Goal: Task Accomplishment & Management: Complete application form

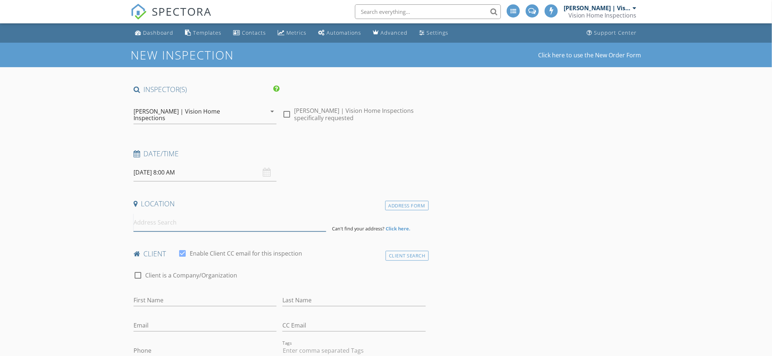
click at [220, 214] on input at bounding box center [230, 223] width 193 height 18
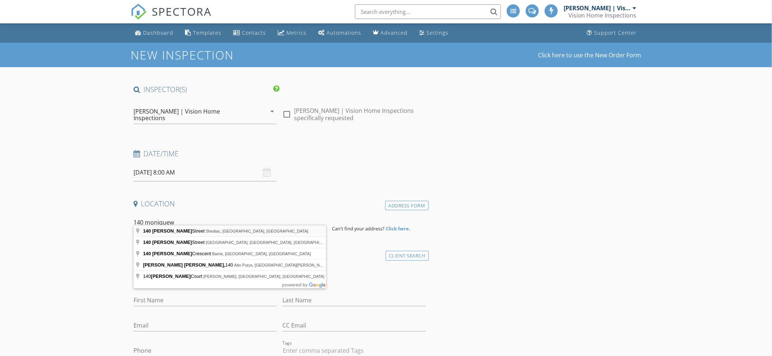
type input "140 Monique Street, Shediac, NB, Canada"
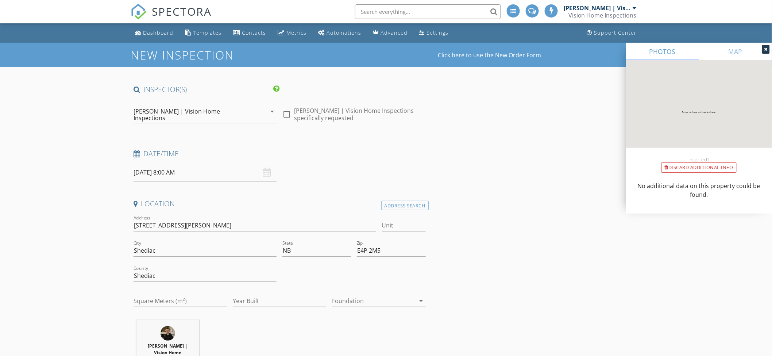
click at [226, 167] on input "2025/10/07 8:00 AM" at bounding box center [205, 173] width 143 height 18
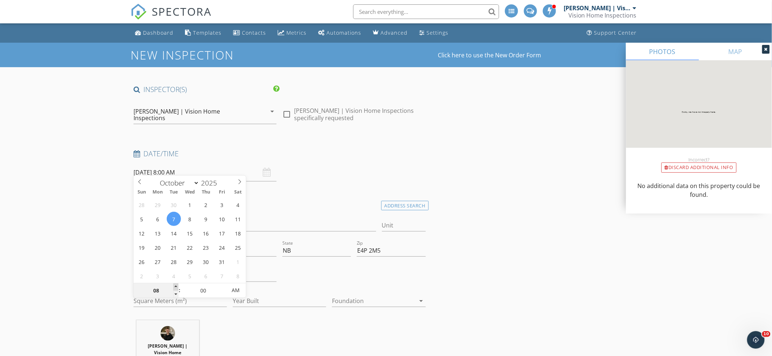
type input "09"
type input "2025/10/07 9:00 AM"
click at [174, 286] on span at bounding box center [175, 286] width 5 height 7
type input "10"
type input "2025/10/07 10:00 AM"
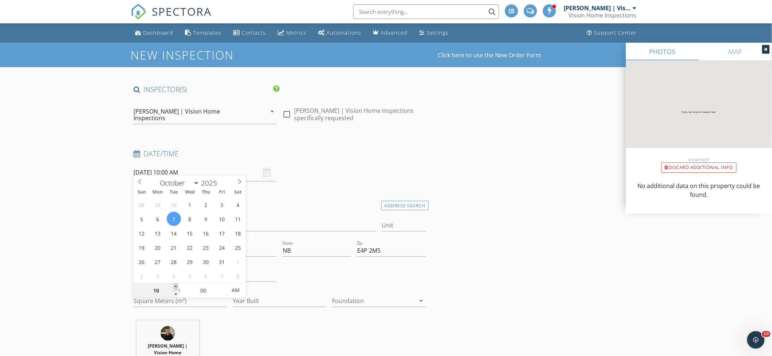
click at [174, 286] on span at bounding box center [175, 286] width 5 height 7
drag, startPoint x: 108, startPoint y: 263, endPoint x: 121, endPoint y: 242, distance: 25.0
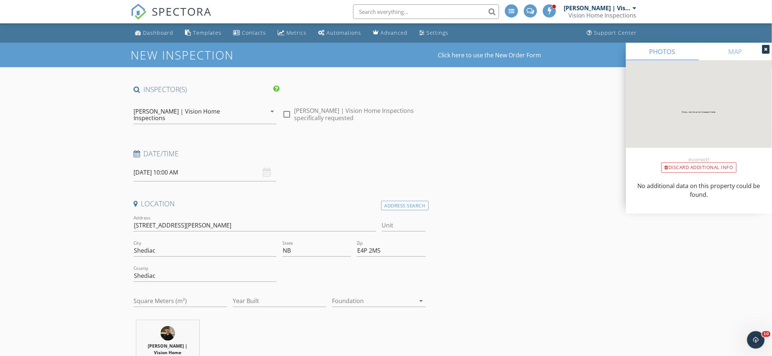
click at [218, 110] on div "[PERSON_NAME] | Vision Home Inspections" at bounding box center [194, 114] width 120 height 13
click at [0, 0] on div "[PERSON_NAME] | Vision Home Inspections" at bounding box center [0, 0] width 0 height 0
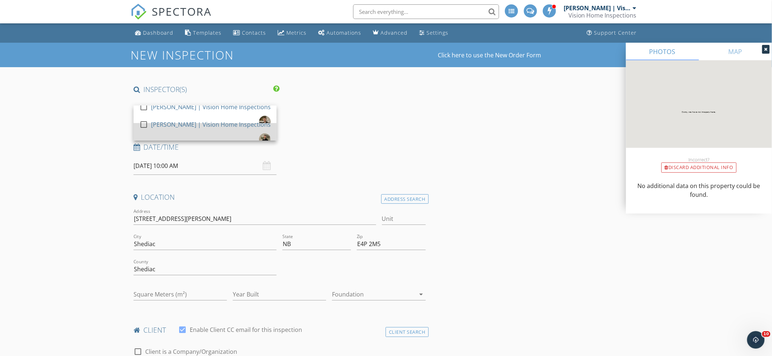
click at [191, 130] on div "[PERSON_NAME] | Vision Home Inspections" at bounding box center [211, 125] width 120 height 12
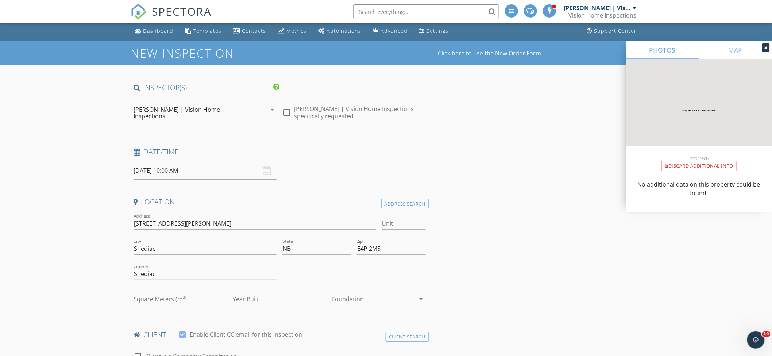
scroll to position [3, 0]
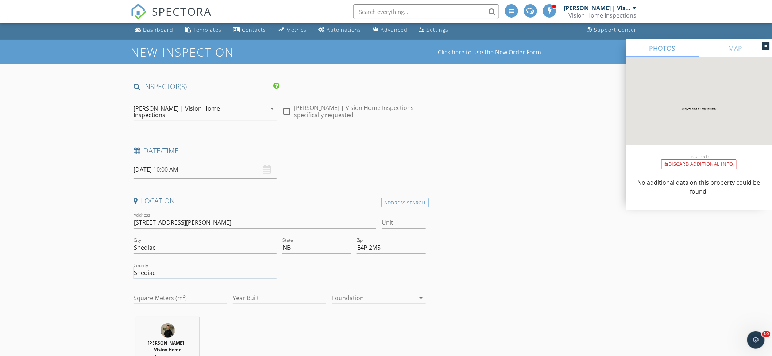
drag, startPoint x: 174, startPoint y: 264, endPoint x: 99, endPoint y: 266, distance: 74.9
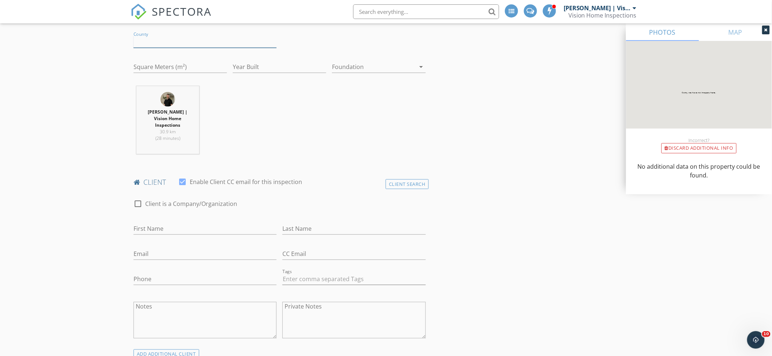
scroll to position [246, 0]
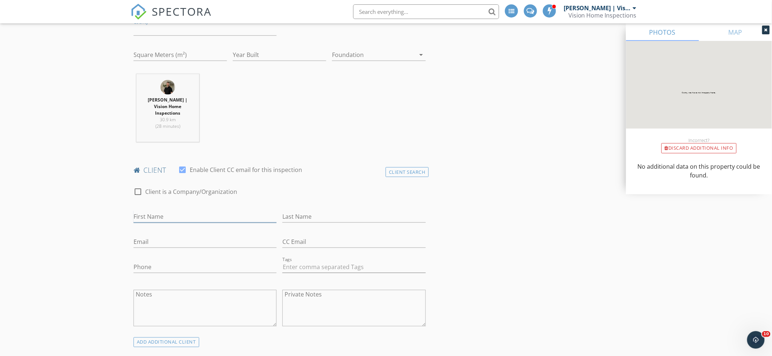
click at [206, 211] on input "First Name" at bounding box center [205, 217] width 143 height 12
type input "Annie"
click at [297, 211] on input "Last Name" at bounding box center [354, 217] width 143 height 12
type input "Frenette"
click at [190, 236] on input "Email" at bounding box center [205, 242] width 143 height 12
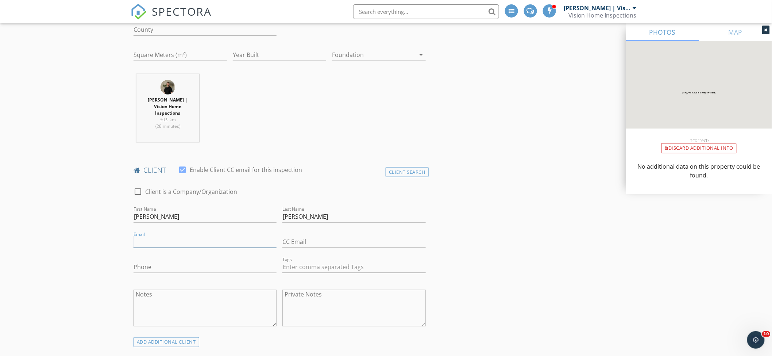
paste input "Annie.frenette@yahoo.ca"
type input "Annie.frenette@yahoo.ca"
click at [154, 261] on input "Phone" at bounding box center [205, 267] width 143 height 12
type input "506-227-8010"
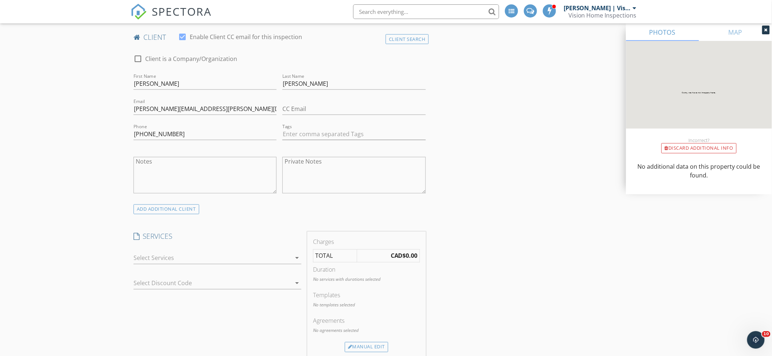
scroll to position [381, 0]
click at [292, 252] on div "arrow_drop_down" at bounding box center [296, 256] width 10 height 9
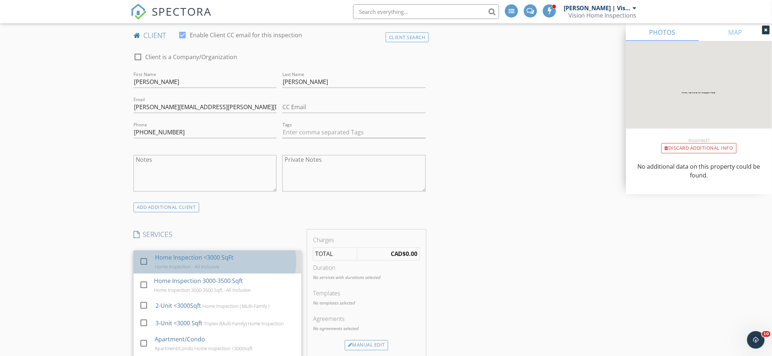
click at [270, 250] on div "Home Inspection <3000 SqFt Home Inspection - All Inclusive" at bounding box center [225, 261] width 141 height 23
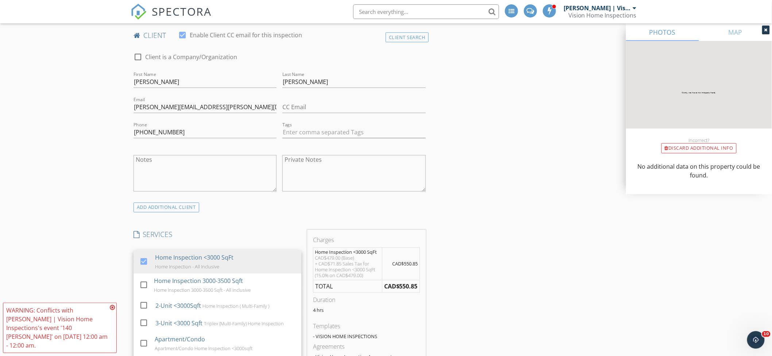
click at [103, 238] on div "New Inspection Click here to use the New Order Form INSPECTOR(S) check_box_outl…" at bounding box center [386, 349] width 772 height 1374
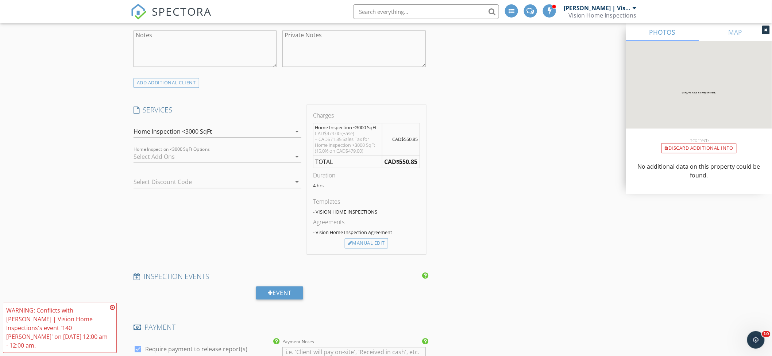
scroll to position [634, 0]
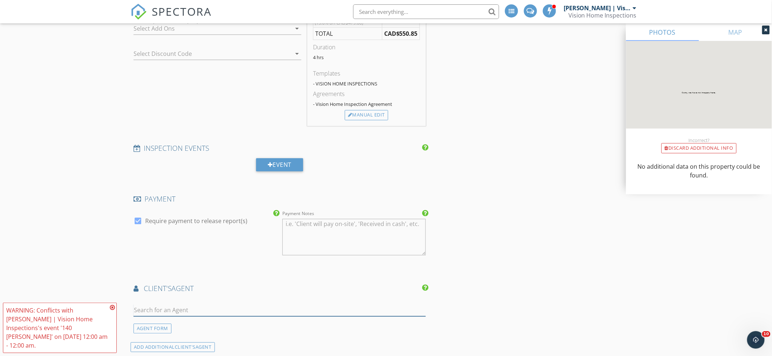
click at [201, 304] on input "text" at bounding box center [280, 310] width 292 height 12
type input "jenn"
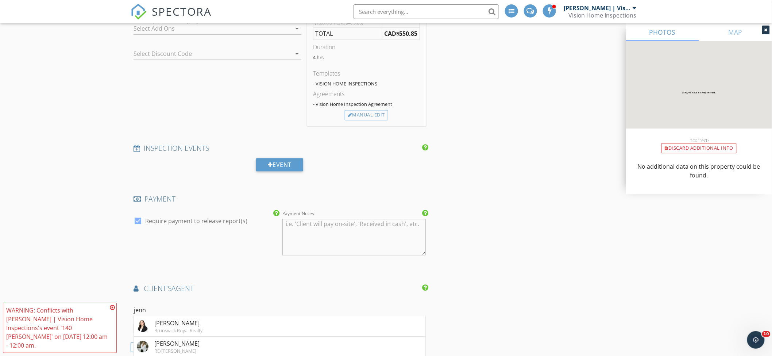
click at [209, 337] on li "Jennifer Smith RE/MAX Avante" at bounding box center [280, 347] width 292 height 20
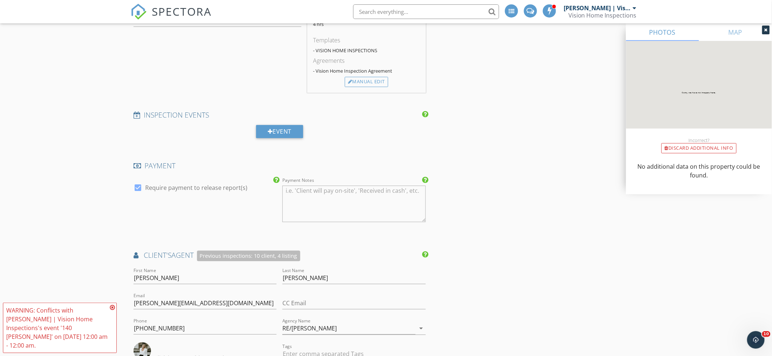
scroll to position [843, 0]
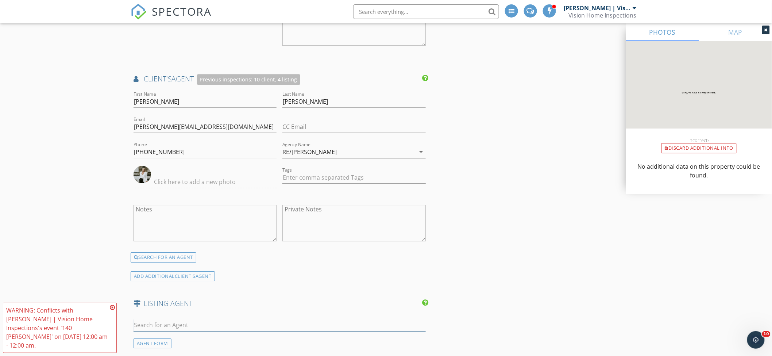
click at [204, 319] on input "text" at bounding box center [280, 325] width 292 height 12
click at [112, 310] on icon at bounding box center [112, 307] width 5 height 6
click at [189, 319] on input "text" at bounding box center [280, 325] width 292 height 12
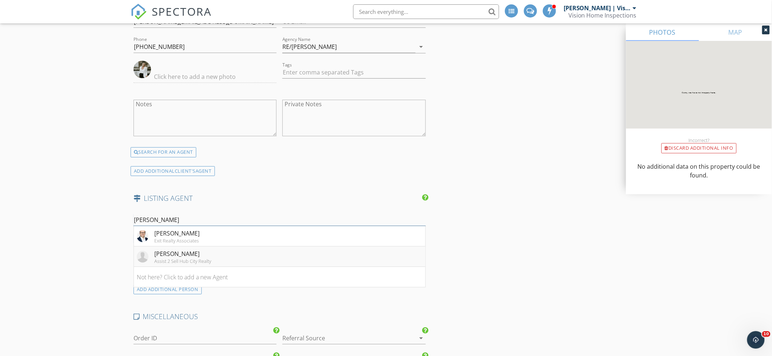
scroll to position [965, 0]
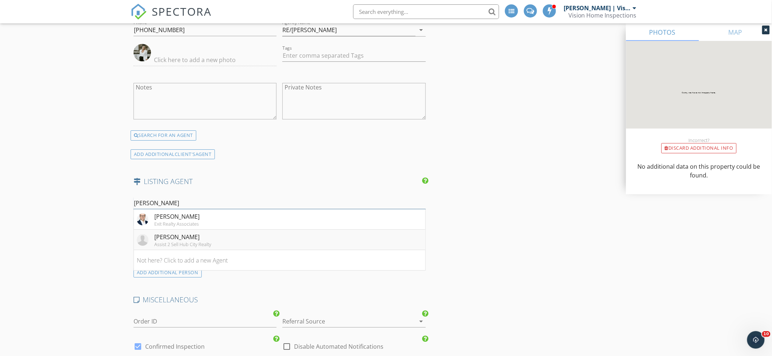
type input "ricky"
click at [235, 230] on li "Ricky Cormier Assist 2 Sell Hub City Realty" at bounding box center [280, 240] width 292 height 20
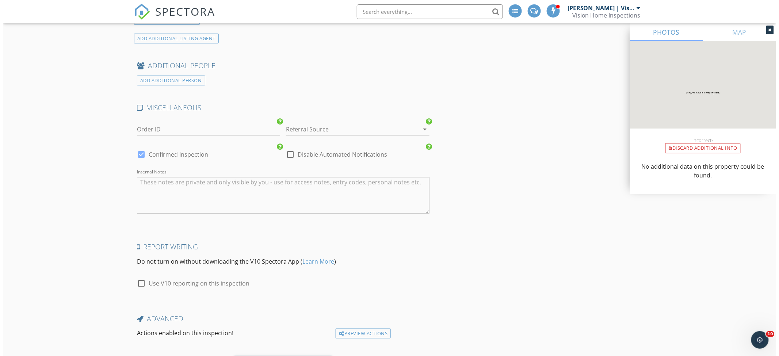
scroll to position [1336, 0]
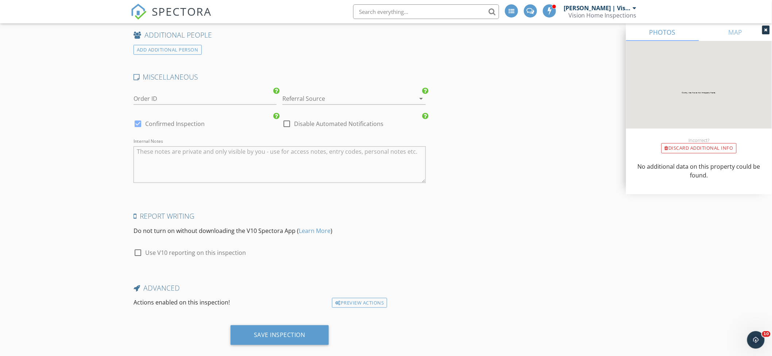
click at [333, 325] on div "Save Inspection" at bounding box center [280, 337] width 298 height 25
click at [301, 331] on div "Save Inspection" at bounding box center [279, 334] width 51 height 7
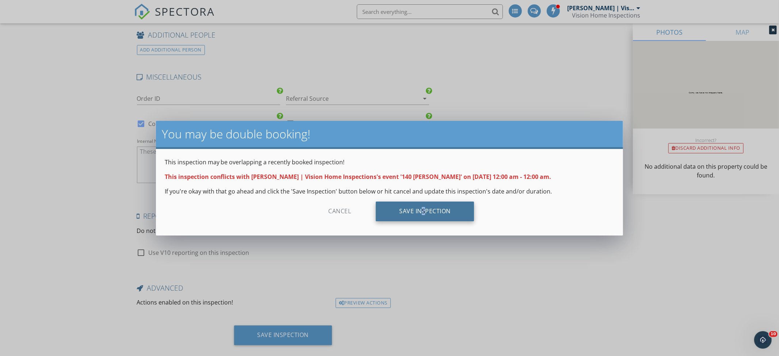
click at [418, 211] on div "Save Inspection" at bounding box center [425, 211] width 98 height 20
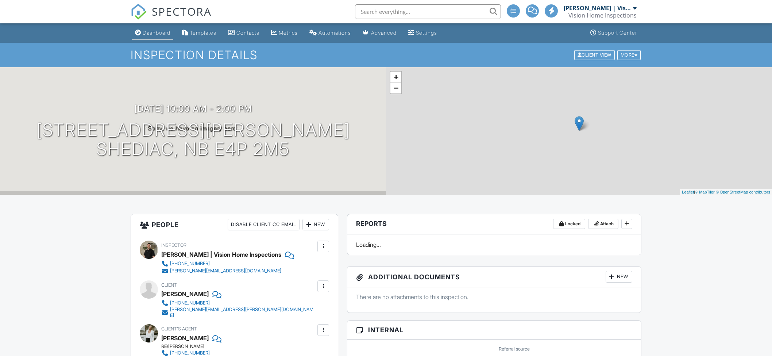
click at [144, 38] on link "Dashboard" at bounding box center [152, 33] width 41 height 14
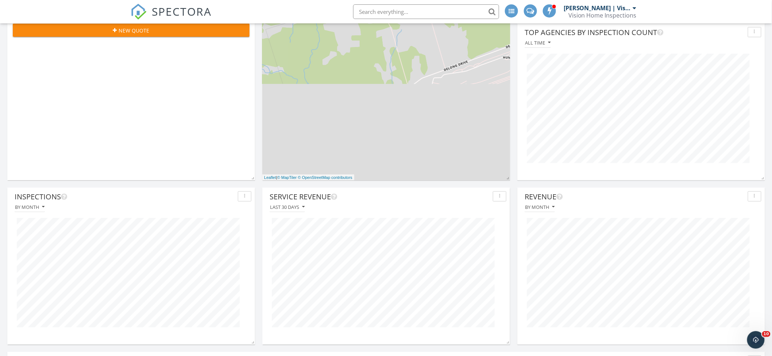
scroll to position [197, 0]
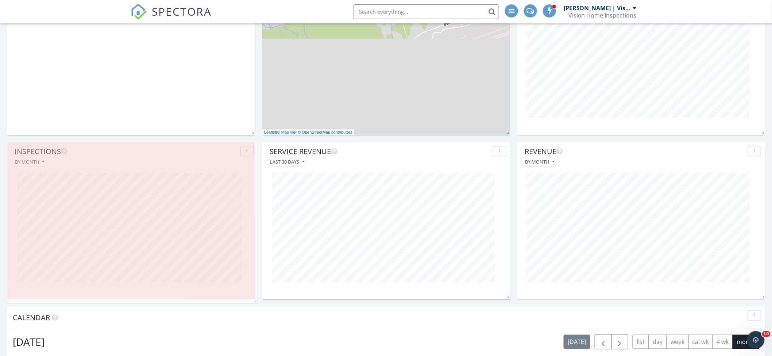
scroll to position [364852, 364761]
click at [253, 297] on span at bounding box center [251, 296] width 7 height 7
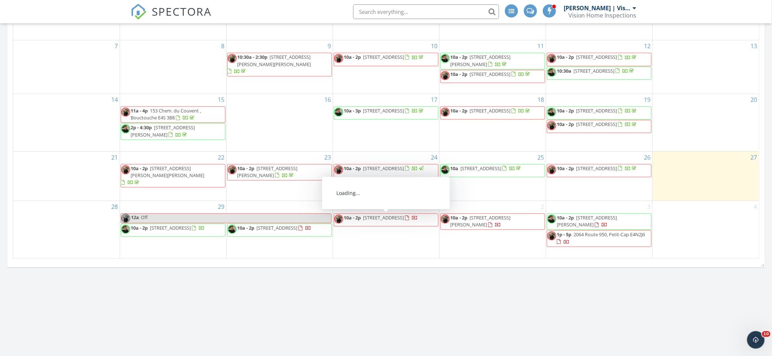
scroll to position [492, 0]
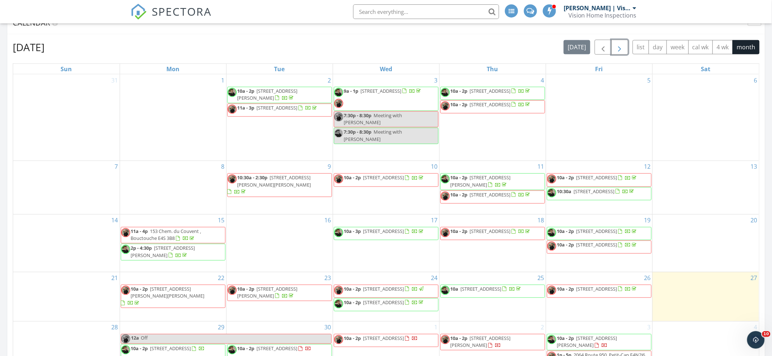
click at [620, 48] on span "button" at bounding box center [620, 47] width 9 height 9
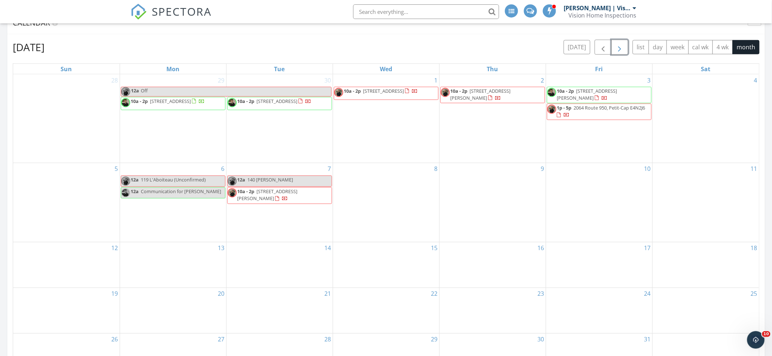
click at [280, 178] on link "12a 140 Monique" at bounding box center [279, 181] width 105 height 11
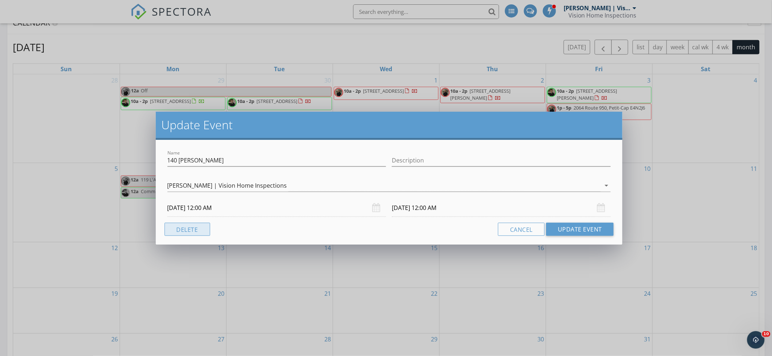
click at [201, 226] on button "Delete" at bounding box center [188, 229] width 46 height 13
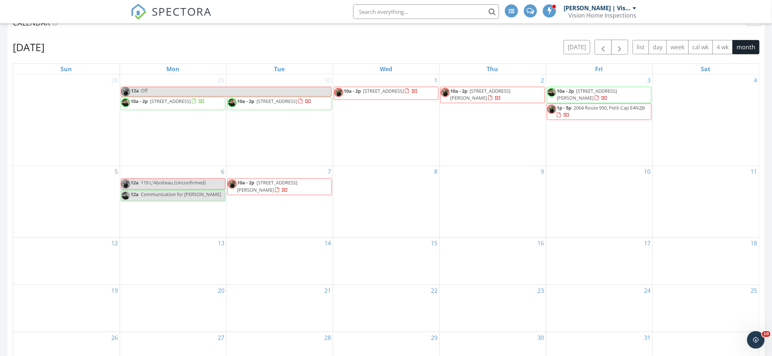
click at [202, 214] on div "6 12a 119 L'Aboiteau (Unconfirmed) 12a Communication for Josh" at bounding box center [173, 201] width 106 height 71
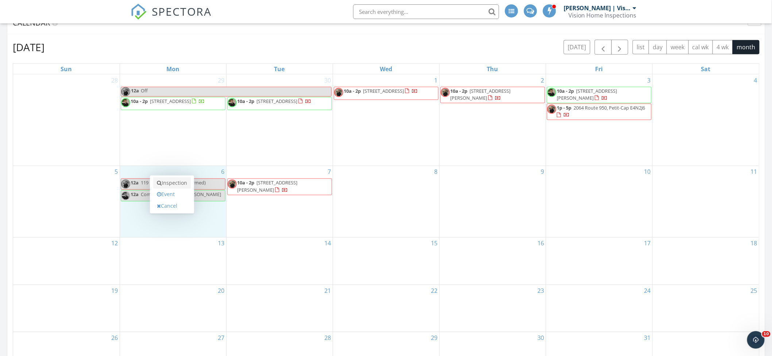
click at [181, 184] on link "Inspection" at bounding box center [172, 183] width 38 height 12
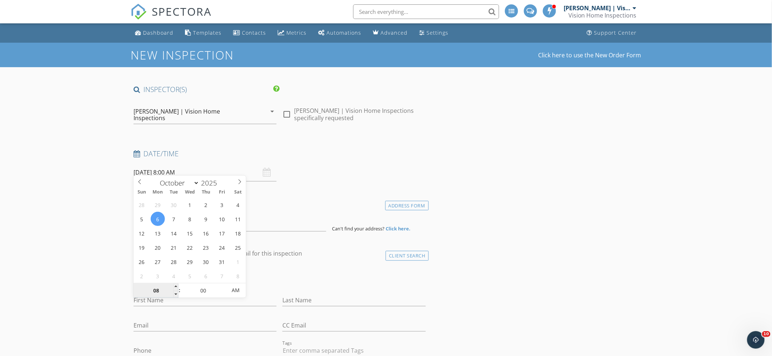
click at [173, 285] on input "08" at bounding box center [156, 290] width 45 height 15
type input "09"
type input "2025/10/06 9:00 AM"
click at [176, 285] on span at bounding box center [175, 286] width 5 height 7
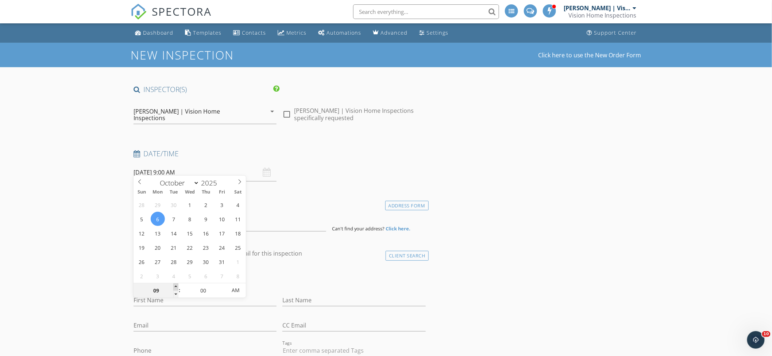
type input "10"
type input "[DATE] 10:00 AM"
click at [176, 285] on span at bounding box center [175, 286] width 5 height 7
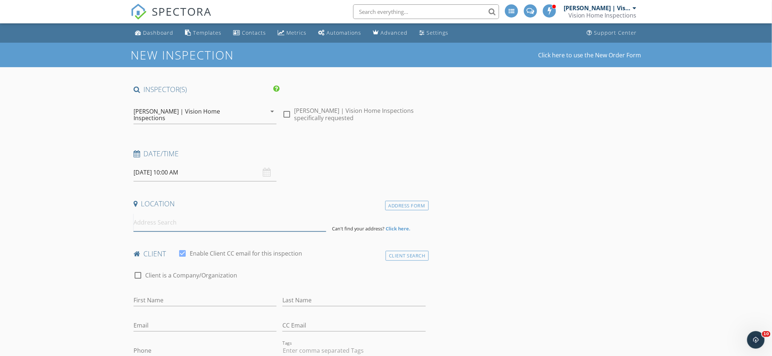
click at [152, 219] on input at bounding box center [230, 223] width 193 height 18
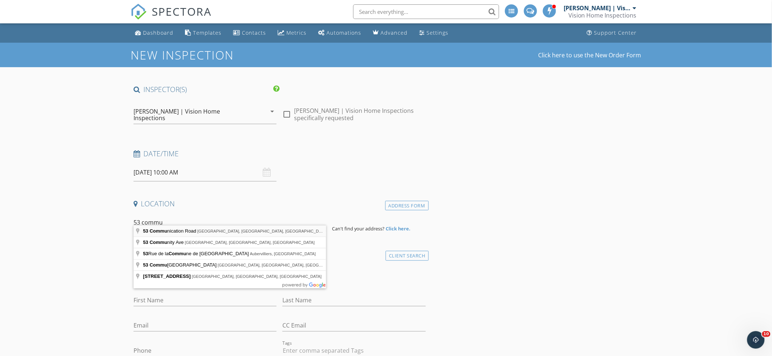
type input "53 Communication Road, Irishtown, NB, Canada"
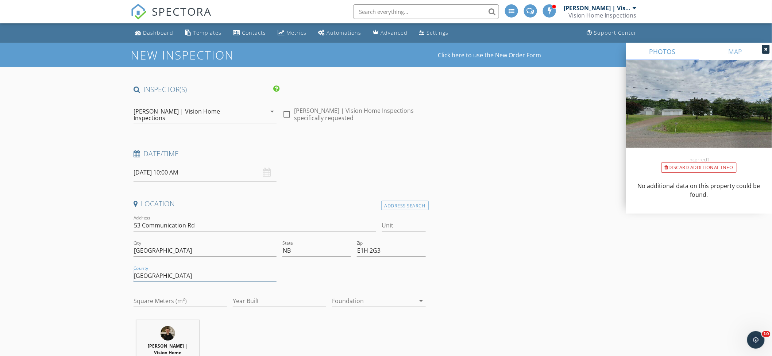
drag, startPoint x: 142, startPoint y: 268, endPoint x: 60, endPoint y: 263, distance: 81.9
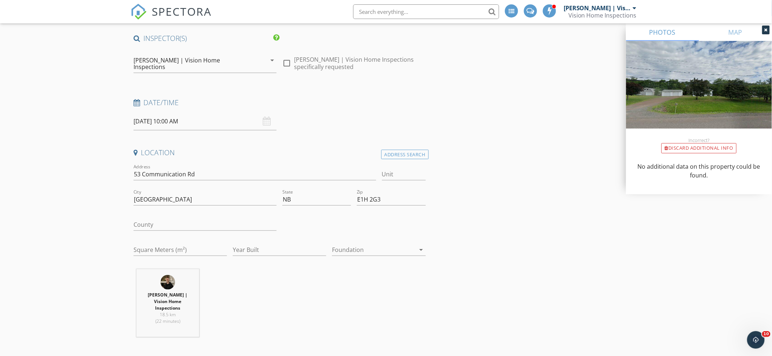
scroll to position [176, 0]
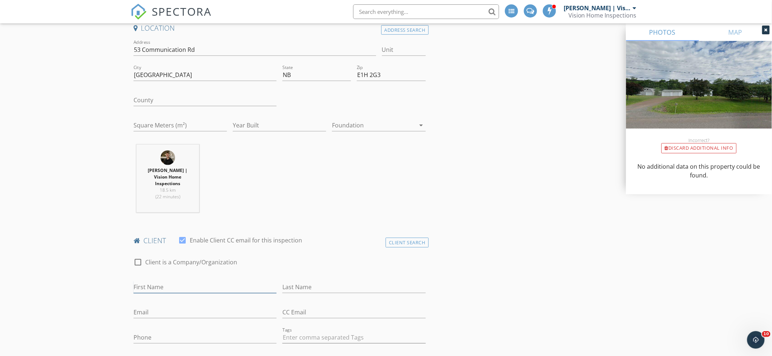
click at [158, 281] on input "First Name" at bounding box center [205, 287] width 143 height 12
click at [421, 238] on div "Client Search" at bounding box center [407, 243] width 43 height 10
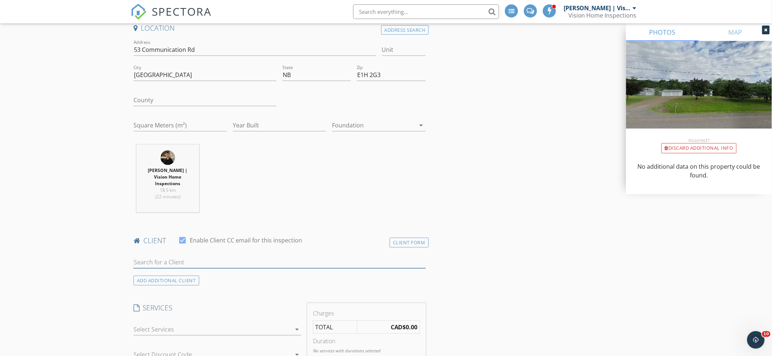
click at [315, 256] on input "text" at bounding box center [280, 262] width 292 height 12
type input "josh"
click at [281, 268] on li "Josh Osborne josh.osborne.747@gmail.com" at bounding box center [280, 278] width 292 height 20
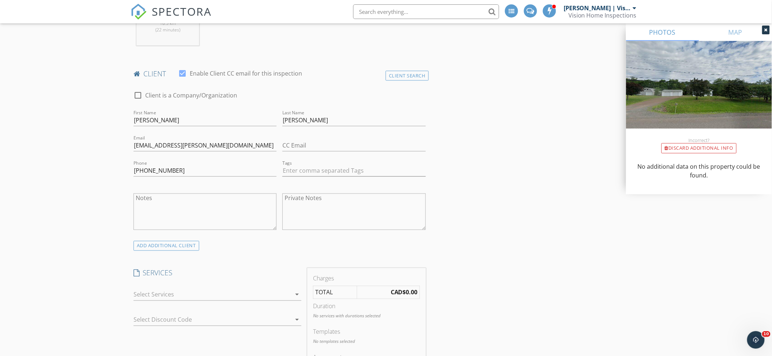
scroll to position [448, 0]
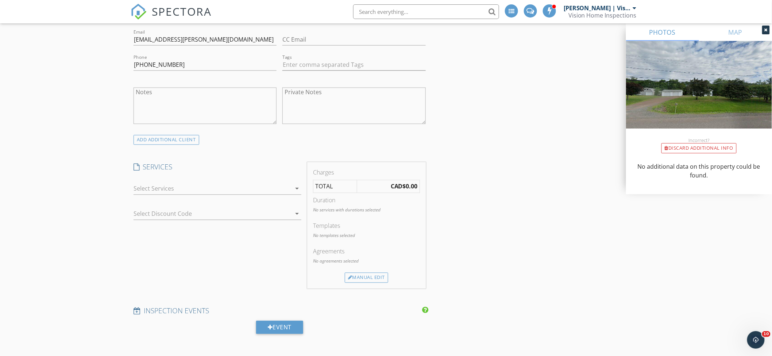
click at [276, 183] on div at bounding box center [213, 189] width 158 height 12
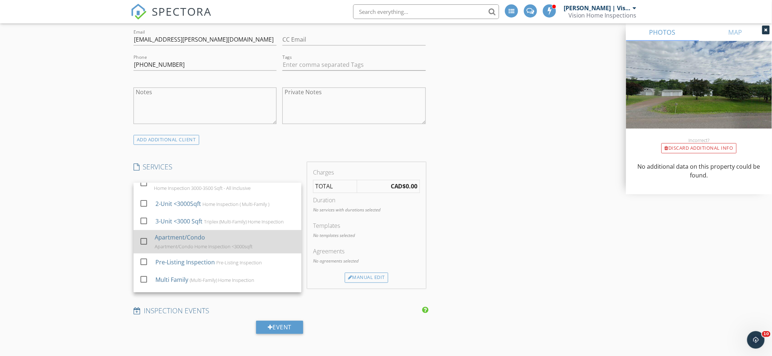
scroll to position [0, 0]
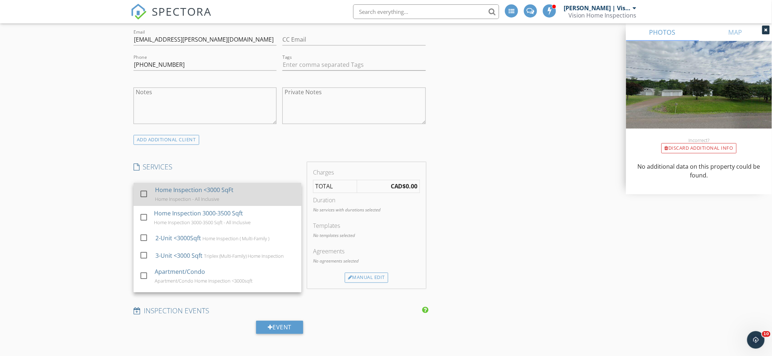
click at [151, 190] on div "check_box_outline_blank" at bounding box center [145, 194] width 12 height 9
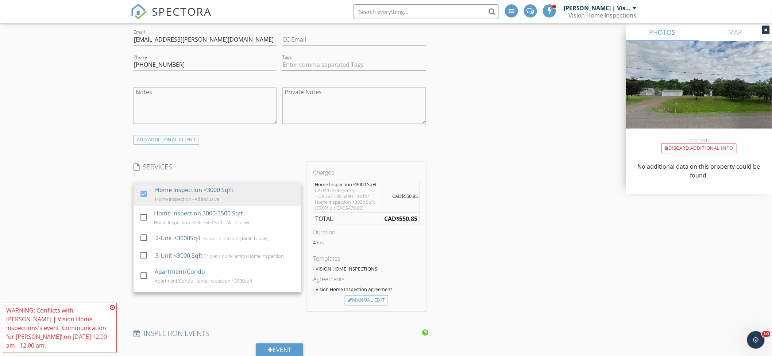
click at [96, 180] on div "New Inspection Click here to use the New Order Form INSPECTOR(S) check_box Brad…" at bounding box center [386, 281] width 772 height 1374
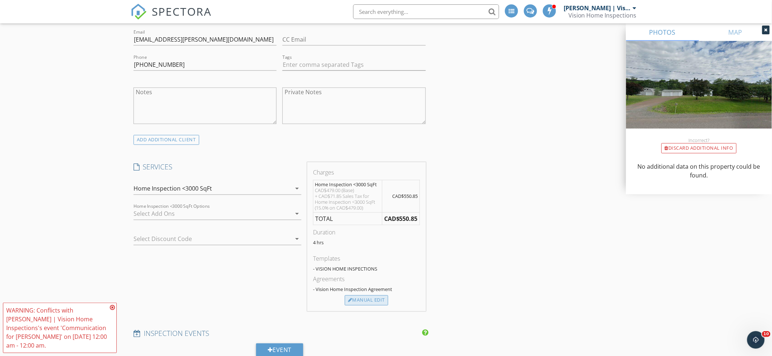
click at [358, 295] on div "Manual Edit" at bounding box center [366, 300] width 43 height 10
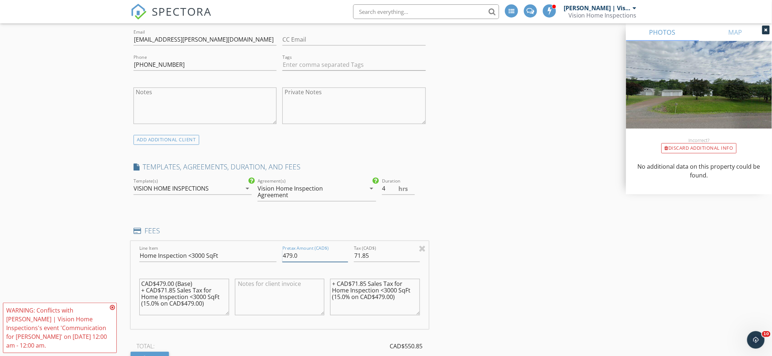
drag, startPoint x: 310, startPoint y: 235, endPoint x: 272, endPoint y: 231, distance: 38.2
click at [272, 241] on div "Line Item Home Inspection <3000 SqFt Pretax Amount (CAD$) 479.0 Tax (CAD$) 71.8…" at bounding box center [280, 285] width 298 height 88
type input "435"
click at [380, 250] on input "71.85" at bounding box center [387, 256] width 66 height 12
drag, startPoint x: 379, startPoint y: 239, endPoint x: 345, endPoint y: 238, distance: 33.6
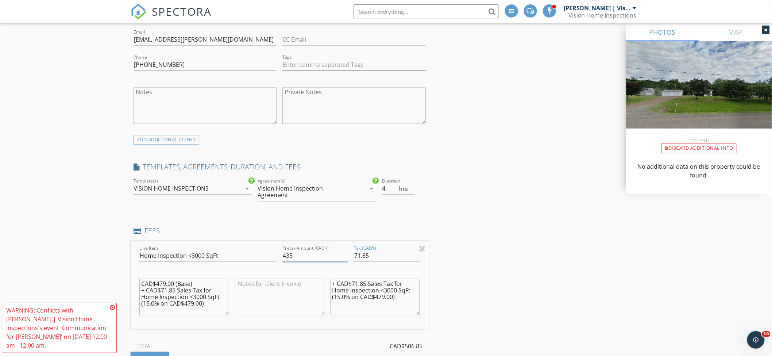
click at [345, 241] on div "Line Item Home Inspection <3000 SqFt Pretax Amount (CAD$) 435 Tax (CAD$) 71.85 …" at bounding box center [280, 285] width 298 height 88
click at [387, 250] on input "71.85" at bounding box center [387, 256] width 66 height 12
click at [380, 250] on input "71.85" at bounding box center [387, 256] width 66 height 12
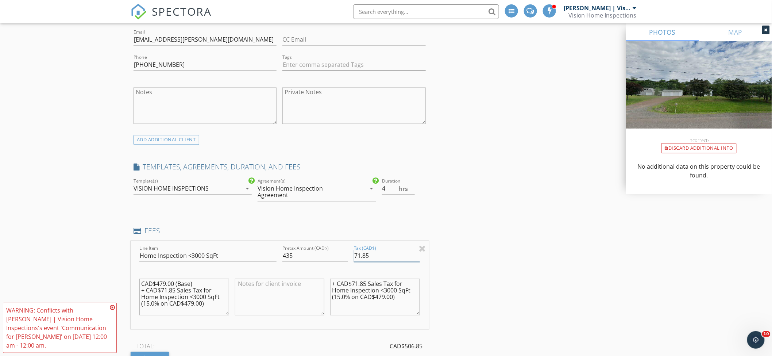
click at [380, 250] on input "71.85" at bounding box center [387, 256] width 66 height 12
type input "65"
click at [469, 206] on div "INSPECTOR(S) check_box Brad | Vision Home Inspections PRIMARY check_box_outline…" at bounding box center [386, 325] width 511 height 1378
drag, startPoint x: 161, startPoint y: 267, endPoint x: 56, endPoint y: 232, distance: 110.8
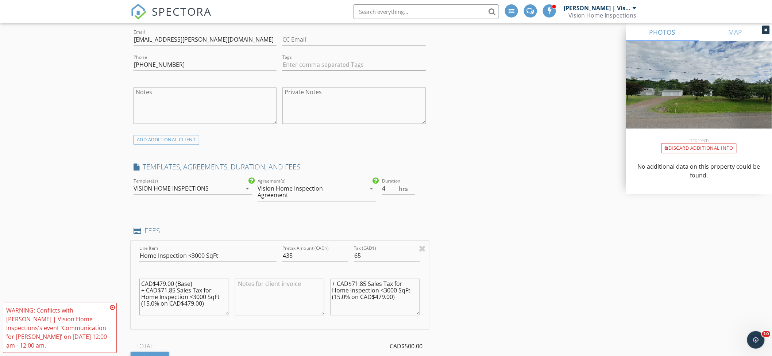
click at [56, 232] on div "New Inspection Click here to use the New Order Form INSPECTOR(S) check_box Brad…" at bounding box center [386, 313] width 772 height 1438
click at [208, 287] on textarea "CAD$479.00 (Base) + CAD$71.85 Sales Tax for Home Inspection <3000 SqFt (15.0% o…" at bounding box center [184, 297] width 90 height 37
drag, startPoint x: 208, startPoint y: 287, endPoint x: 137, endPoint y: 257, distance: 76.6
click at [137, 269] on div "CAD$479.00 (Base) + CAD$71.85 Sales Tax for Home Inspection <3000 SqFt (15.0% o…" at bounding box center [185, 297] width 96 height 57
drag, startPoint x: 193, startPoint y: 268, endPoint x: 65, endPoint y: 251, distance: 129.3
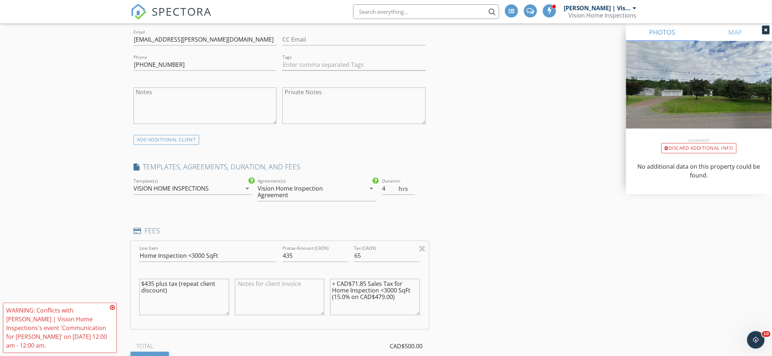
click at [65, 251] on div "New Inspection Click here to use the New Order Form INSPECTOR(S) check_box Brad…" at bounding box center [386, 313] width 772 height 1438
type textarea "$435 plus tax (repeat client discount)"
click at [233, 275] on div at bounding box center [280, 297] width 96 height 57
click at [244, 279] on textarea at bounding box center [280, 297] width 90 height 37
paste textarea "$435 plus tax (repeat client discount)"
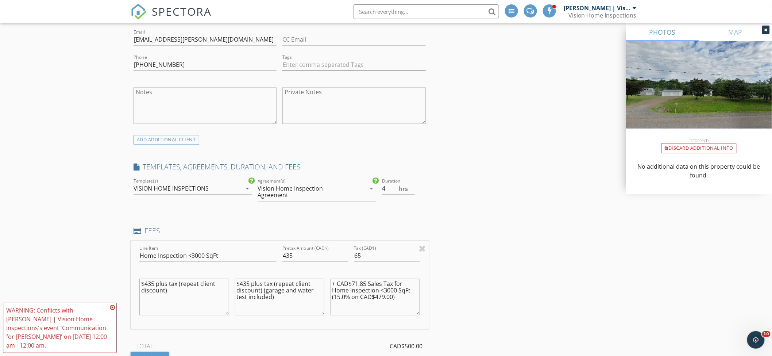
type textarea "$435 plus tax (repeat client discount) (garage and water test included)"
drag, startPoint x: 388, startPoint y: 279, endPoint x: 324, endPoint y: 258, distance: 67.5
click at [324, 258] on div "Line Item Home Inspection <3000 SqFt Pretax Amount (CAD$) 435 Tax (CAD$) 65 $43…" at bounding box center [280, 285] width 298 height 88
type textarea "+15% HST"
click at [464, 181] on div "INSPECTOR(S) check_box Brad | Vision Home Inspections PRIMARY check_box_outline…" at bounding box center [386, 325] width 511 height 1378
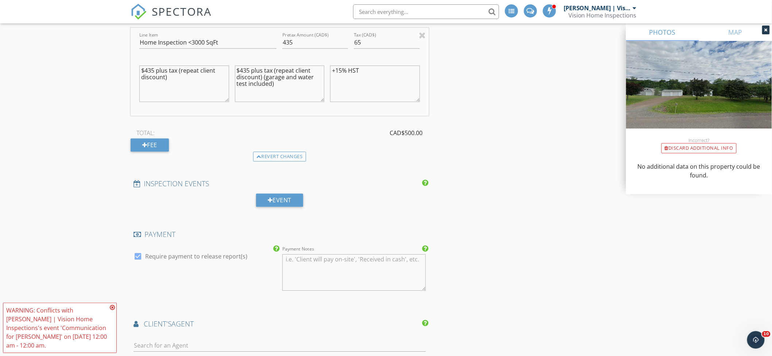
scroll to position [674, 0]
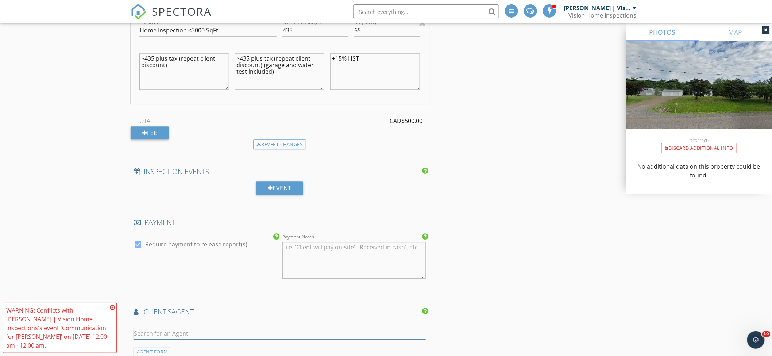
click at [231, 327] on input "text" at bounding box center [280, 333] width 292 height 12
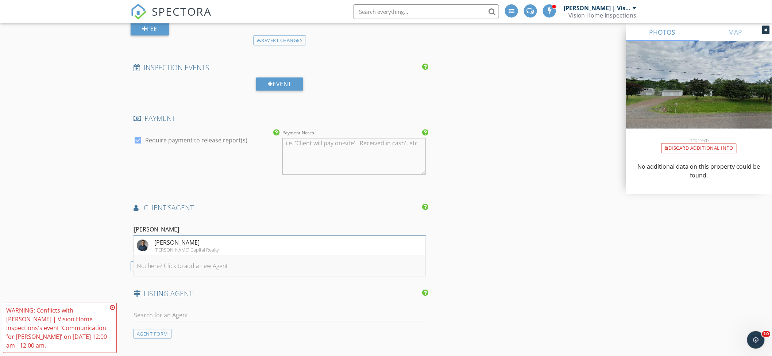
scroll to position [788, 0]
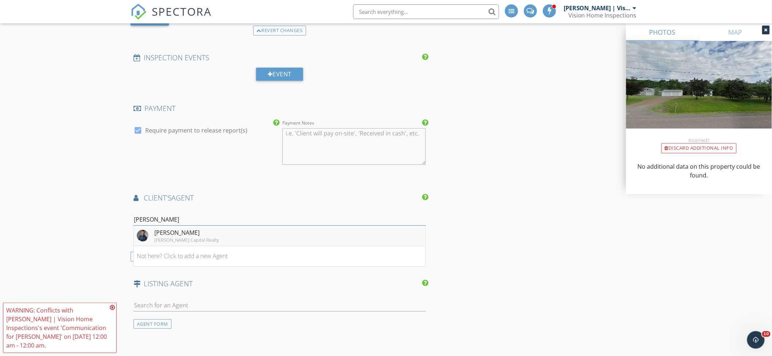
type input "colin"
click at [190, 228] on div "Colin Mollins" at bounding box center [186, 232] width 65 height 9
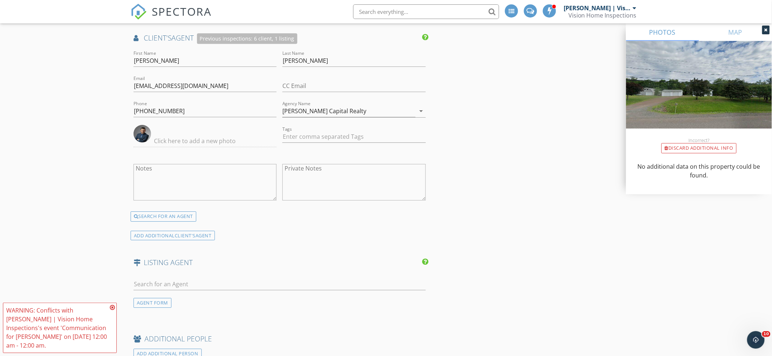
scroll to position [976, 0]
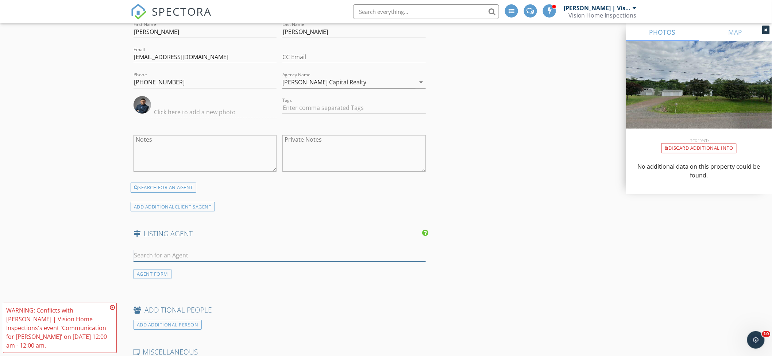
click at [207, 249] on input "text" at bounding box center [280, 255] width 292 height 12
type input "tracey"
click at [200, 264] on div "Tracey Mullin" at bounding box center [179, 268] width 50 height 9
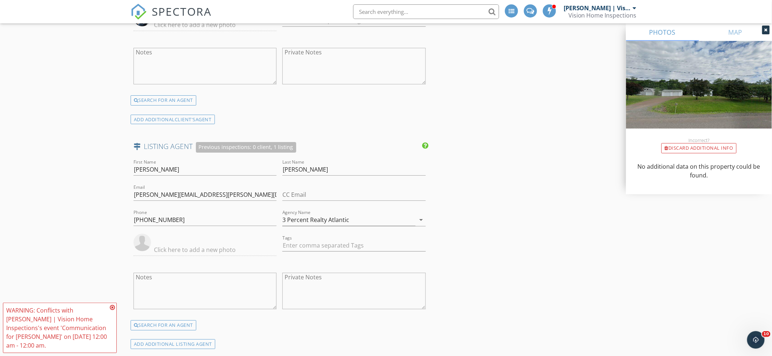
scroll to position [1123, 0]
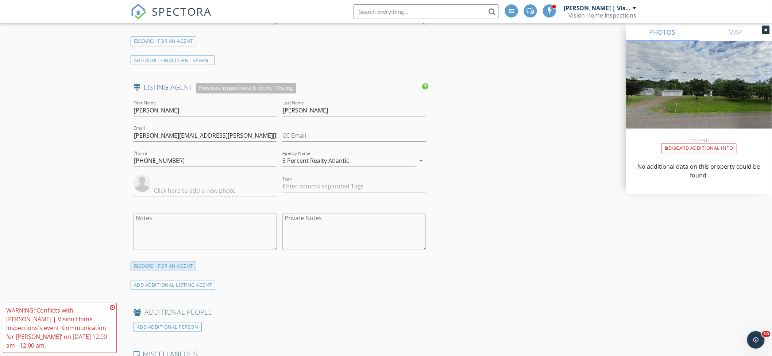
click at [189, 261] on div "SEARCH FOR AN AGENT" at bounding box center [164, 266] width 66 height 10
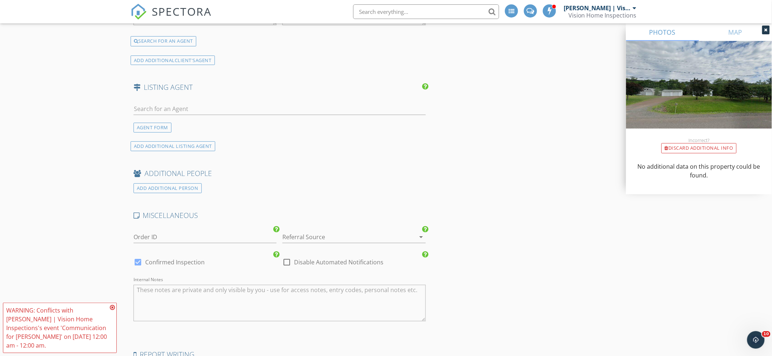
click at [186, 118] on div at bounding box center [280, 120] width 292 height 4
click at [187, 103] on input "text" at bounding box center [280, 109] width 292 height 12
type input "lesli"
click at [193, 135] on li "Leslie Tracy RE/MAX Avante" at bounding box center [280, 145] width 292 height 20
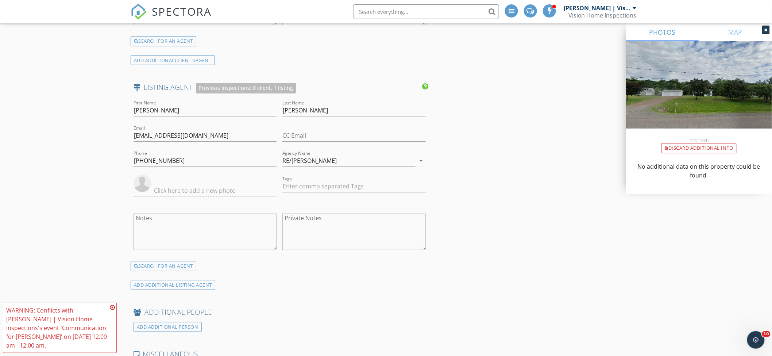
click at [112, 310] on icon at bounding box center [112, 307] width 5 height 6
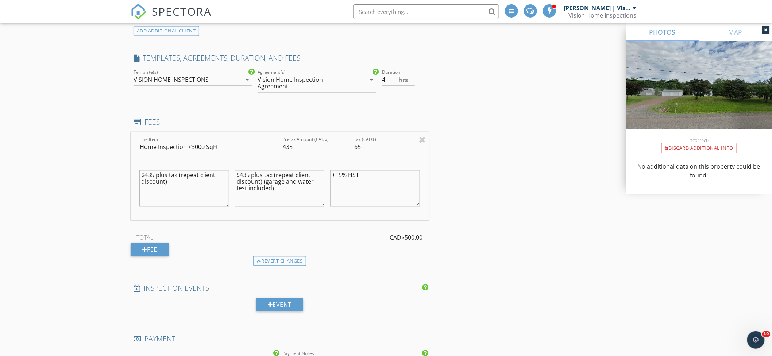
scroll to position [520, 0]
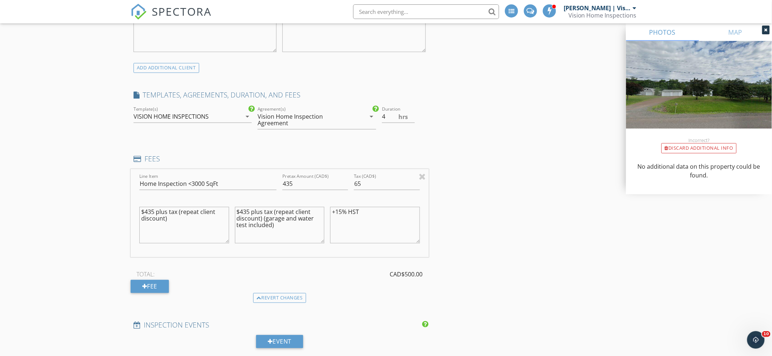
click at [296, 207] on textarea "$435 plus tax (repeat client discount) (garage and water test included)" at bounding box center [280, 225] width 90 height 37
type textarea "$435 plus tax (repeat-client discount) (garage and water test included)"
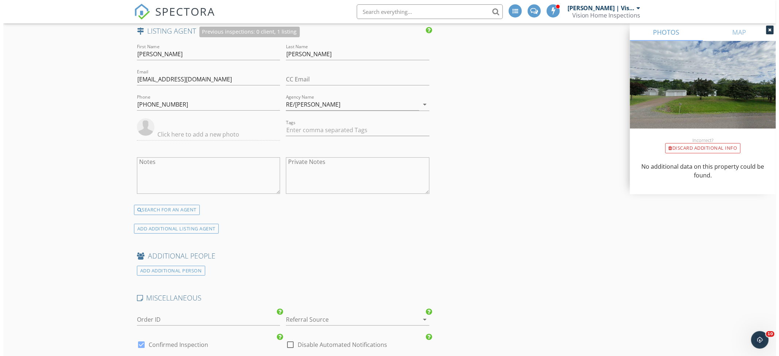
scroll to position [1393, 0]
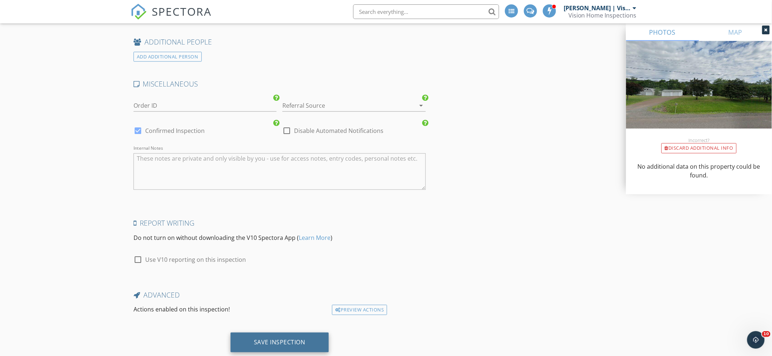
click at [272, 333] on div "Save Inspection" at bounding box center [280, 343] width 98 height 20
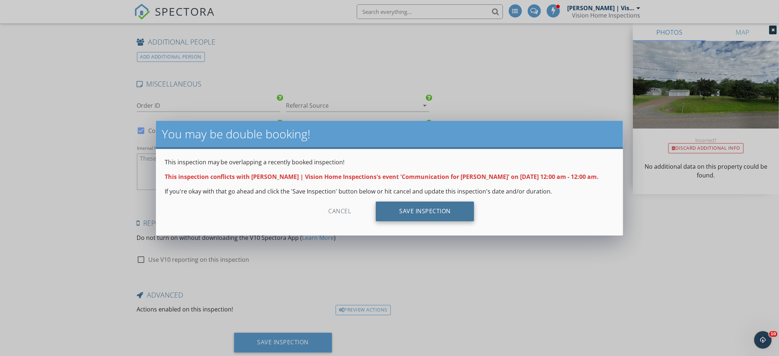
click at [395, 217] on div "Save Inspection" at bounding box center [425, 211] width 98 height 20
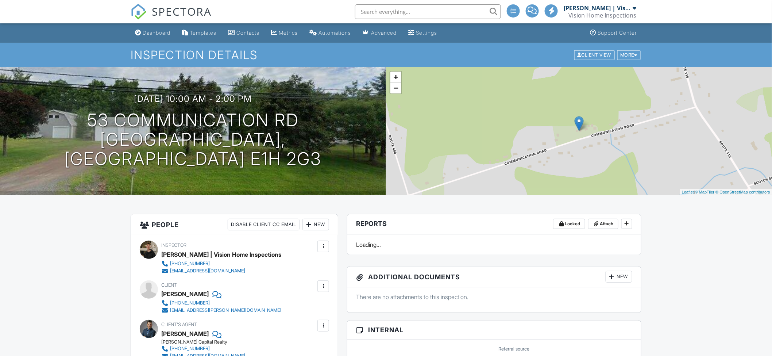
scroll to position [307, 0]
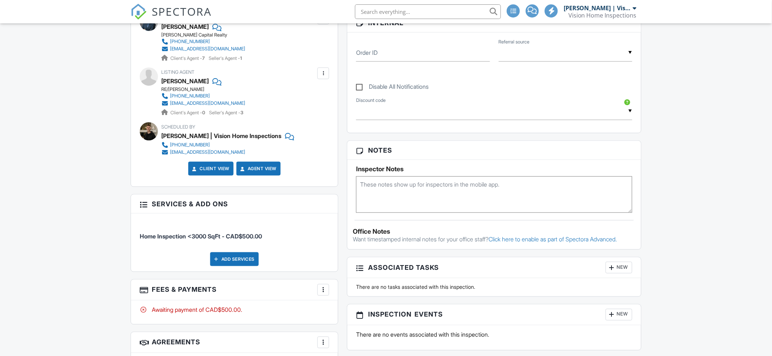
click at [322, 332] on h3 "Agreements More Add Agreement Edit Agreement Templates" at bounding box center [234, 342] width 207 height 21
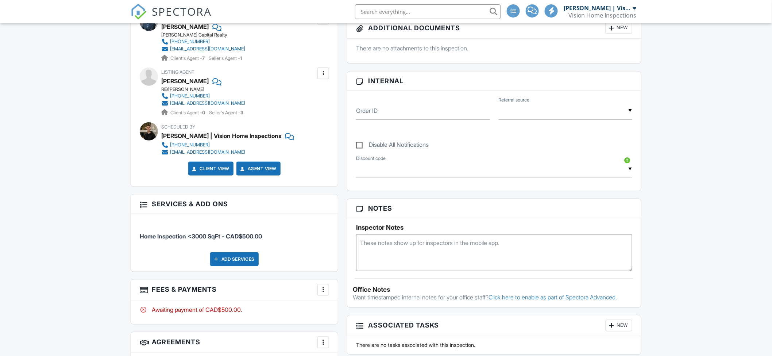
click at [321, 286] on div at bounding box center [323, 289] width 7 height 7
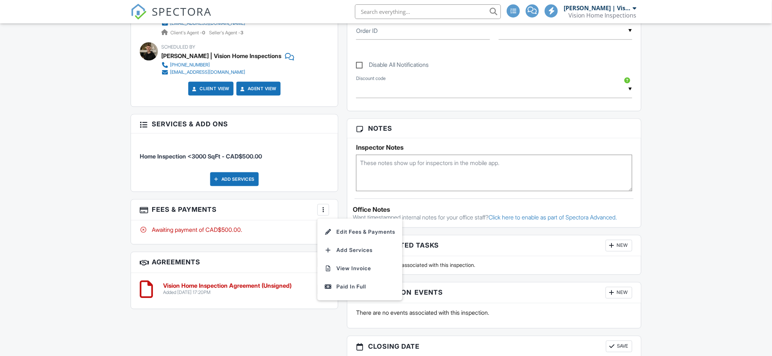
scroll to position [0, 0]
click at [356, 269] on li "View Invoice" at bounding box center [360, 269] width 76 height 18
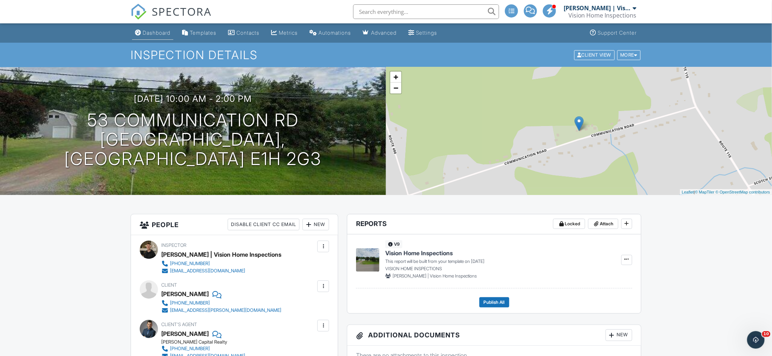
click at [165, 36] on link "Dashboard" at bounding box center [152, 33] width 41 height 14
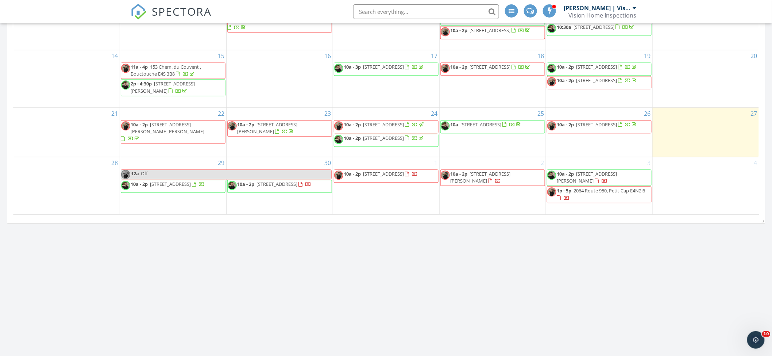
scroll to position [330, 0]
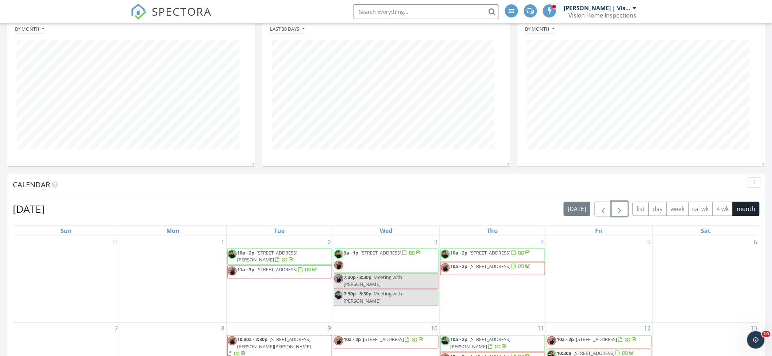
click at [620, 205] on span "button" at bounding box center [620, 209] width 9 height 9
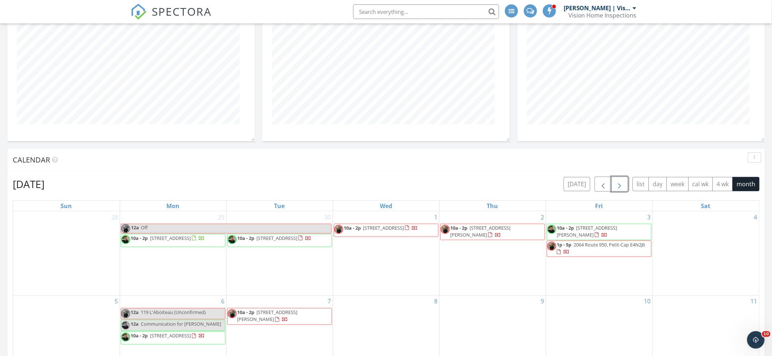
scroll to position [438, 0]
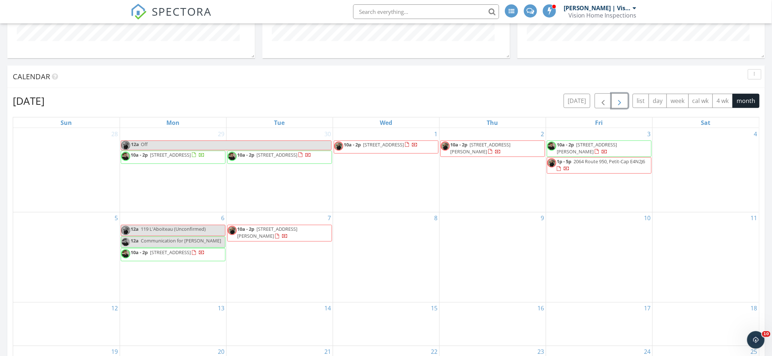
click at [183, 239] on span "Communication for Josh" at bounding box center [181, 241] width 80 height 7
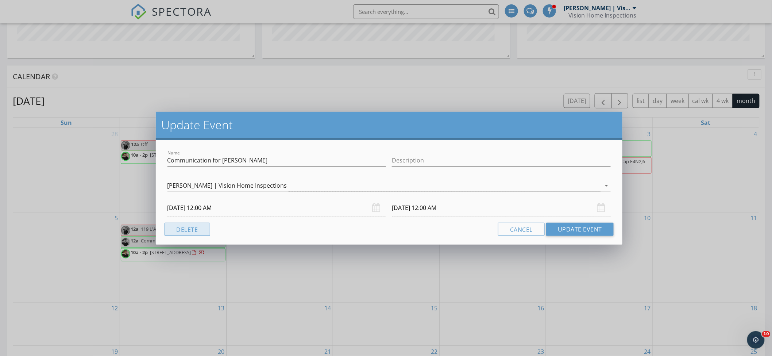
click at [207, 226] on button "Delete" at bounding box center [188, 229] width 46 height 13
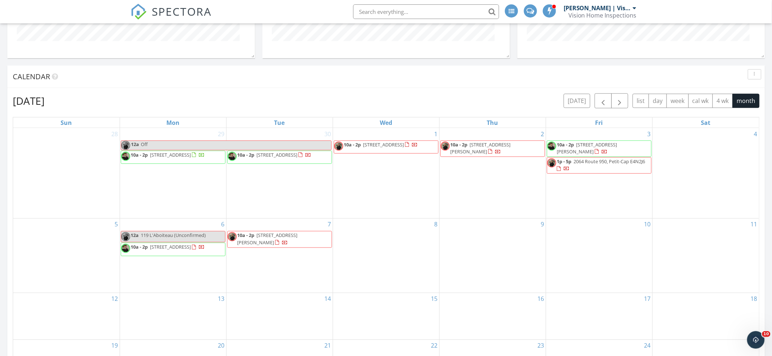
click at [192, 250] on div at bounding box center [198, 247] width 13 height 7
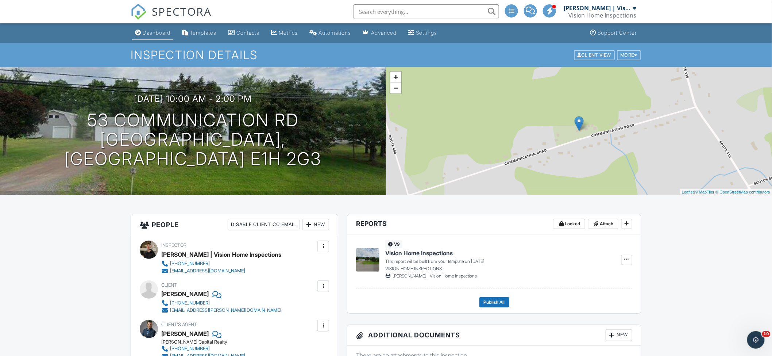
click at [157, 34] on div "Dashboard" at bounding box center [157, 33] width 28 height 6
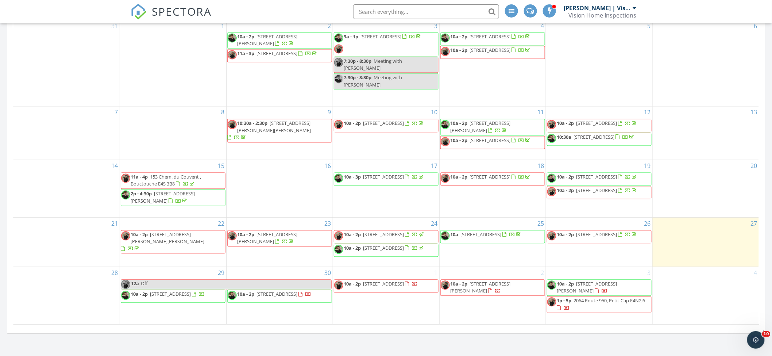
scroll to position [548, 0]
